Goal: Check status: Check status

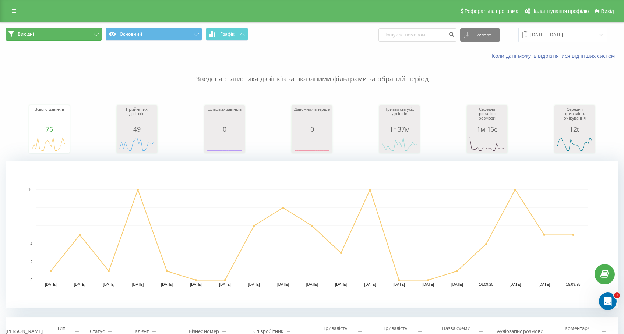
click at [73, 32] on button "Вихідні" at bounding box center [54, 34] width 96 height 13
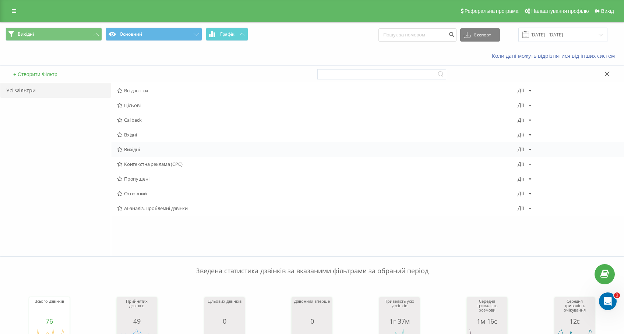
click at [132, 151] on span "Вихідні" at bounding box center [317, 149] width 400 height 5
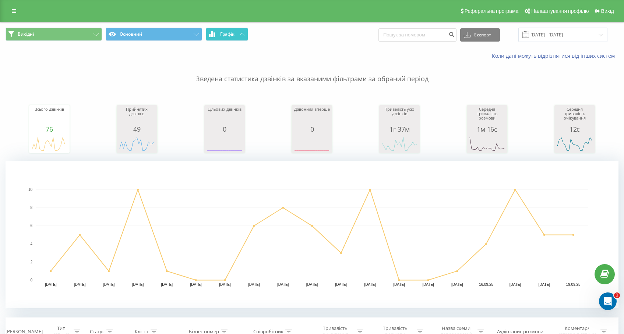
click at [230, 32] on span "Графік" at bounding box center [227, 34] width 14 height 5
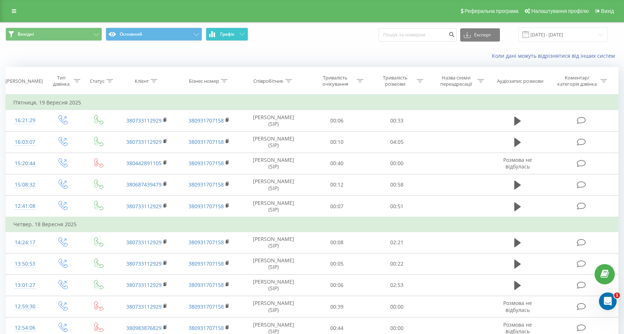
click at [230, 32] on span "Графік" at bounding box center [227, 34] width 14 height 5
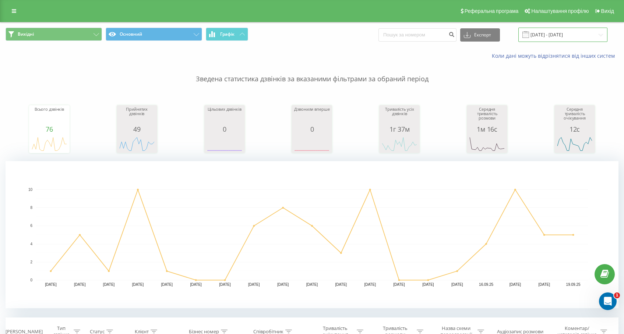
click at [562, 33] on input "[DATE] - [DATE]" at bounding box center [562, 35] width 89 height 14
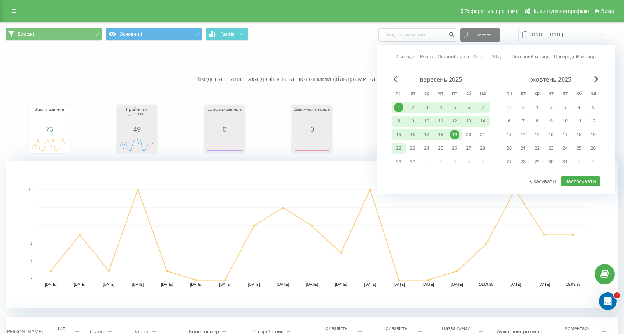
click at [398, 151] on div "22" at bounding box center [399, 149] width 10 height 10
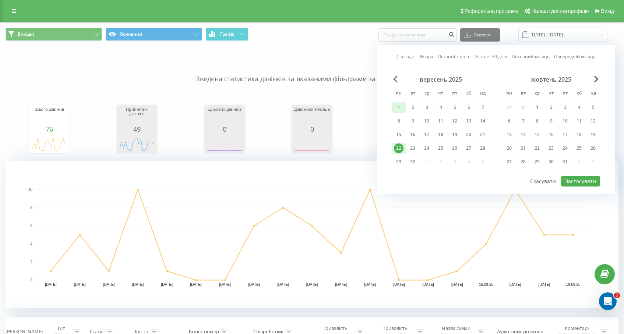
click at [399, 106] on div "1" at bounding box center [399, 108] width 10 height 10
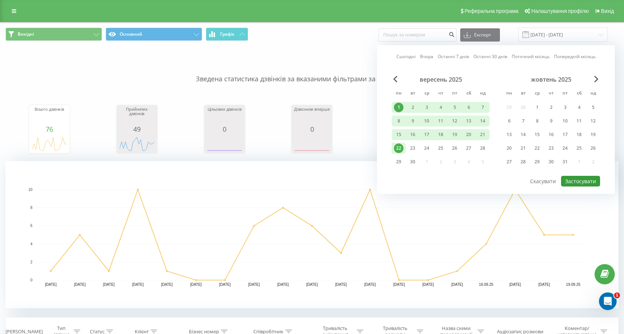
click at [588, 181] on button "Застосувати" at bounding box center [580, 181] width 39 height 11
type input "[DATE] - [DATE]"
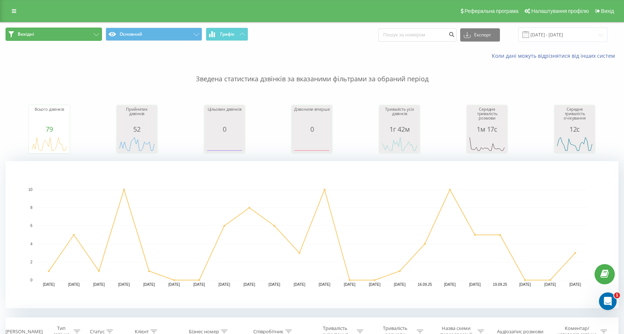
click at [74, 37] on button "Вихідні" at bounding box center [54, 34] width 96 height 13
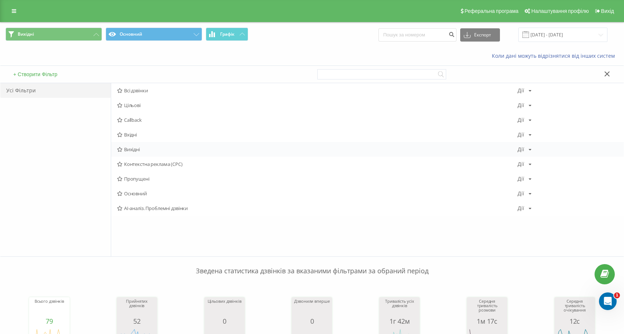
click at [129, 150] on span "Вихідні" at bounding box center [317, 149] width 400 height 5
